Goal: Complete application form

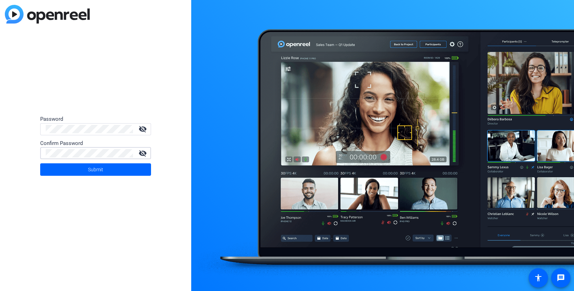
click at [40, 163] on button "Submit" at bounding box center [95, 169] width 111 height 12
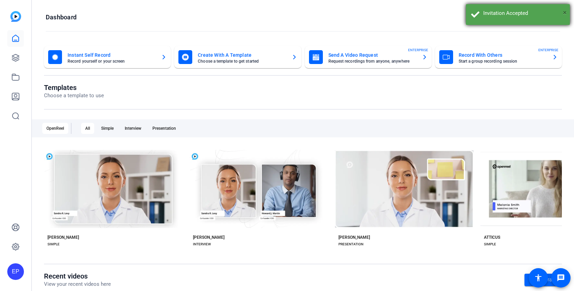
click at [564, 12] on span "×" at bounding box center [564, 12] width 4 height 8
